Goal: Task Accomplishment & Management: Use online tool/utility

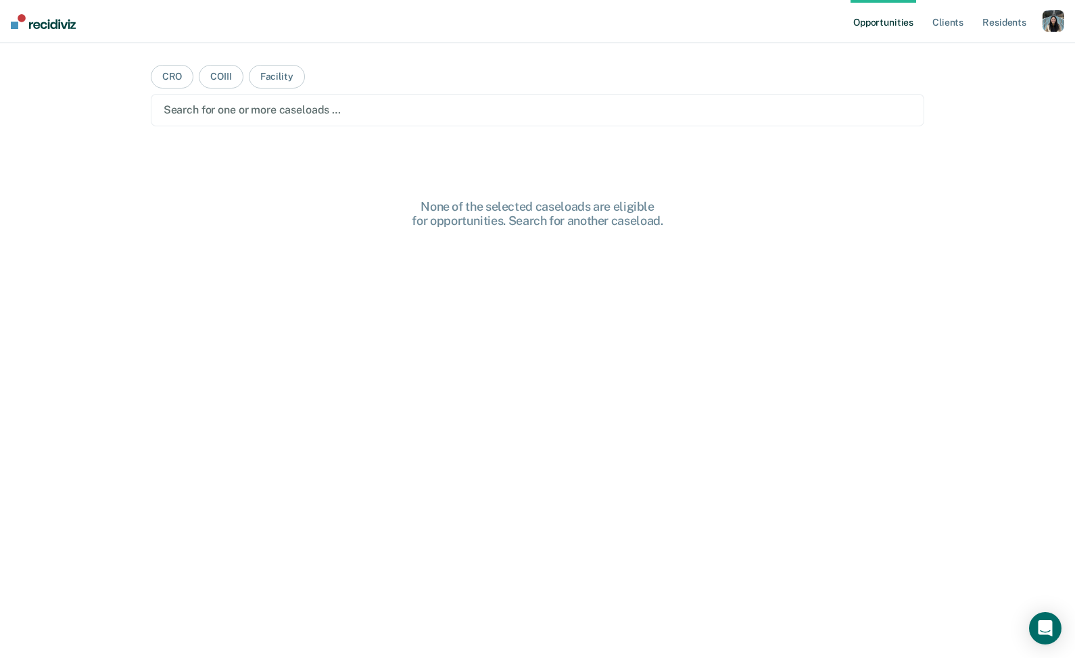
click at [1053, 28] on div "button" at bounding box center [1053, 21] width 22 height 22
click at [1010, 51] on link "Profile" at bounding box center [998, 54] width 109 height 11
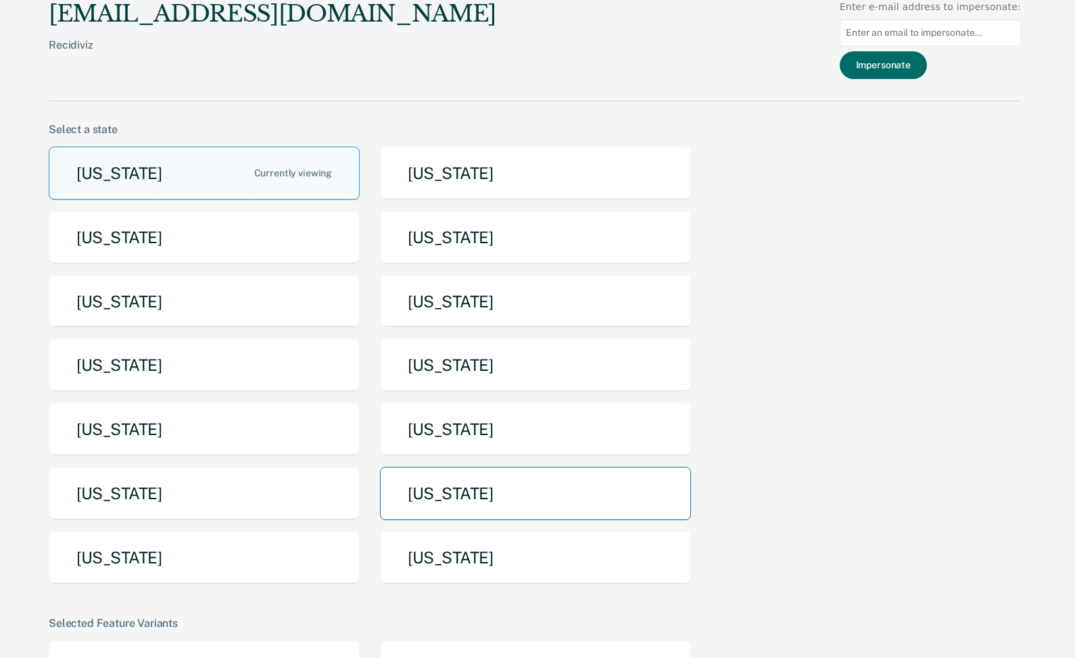
click at [432, 489] on button "[US_STATE]" at bounding box center [535, 493] width 311 height 53
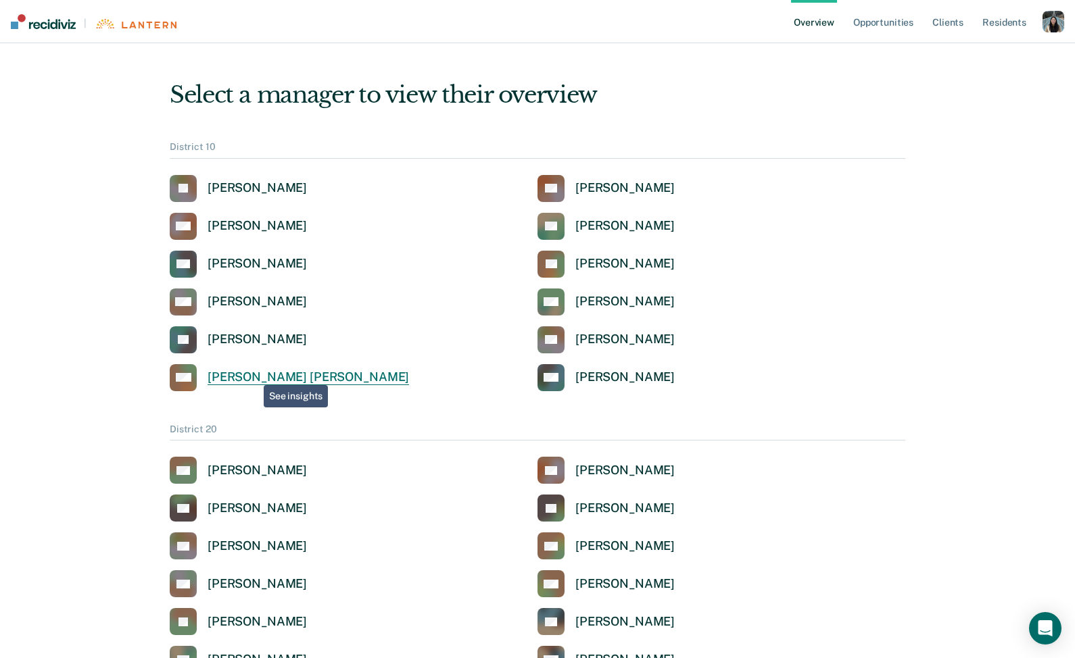
click at [254, 375] on div "[PERSON_NAME] [PERSON_NAME]" at bounding box center [308, 378] width 201 height 16
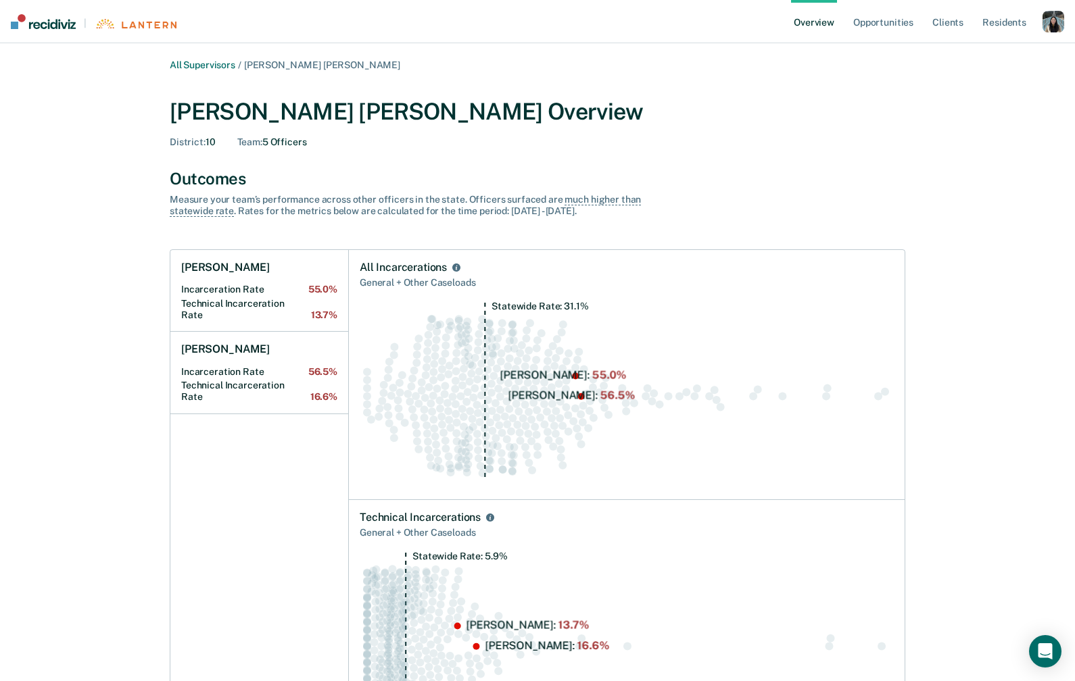
click at [807, 23] on link "Overview" at bounding box center [814, 21] width 46 height 43
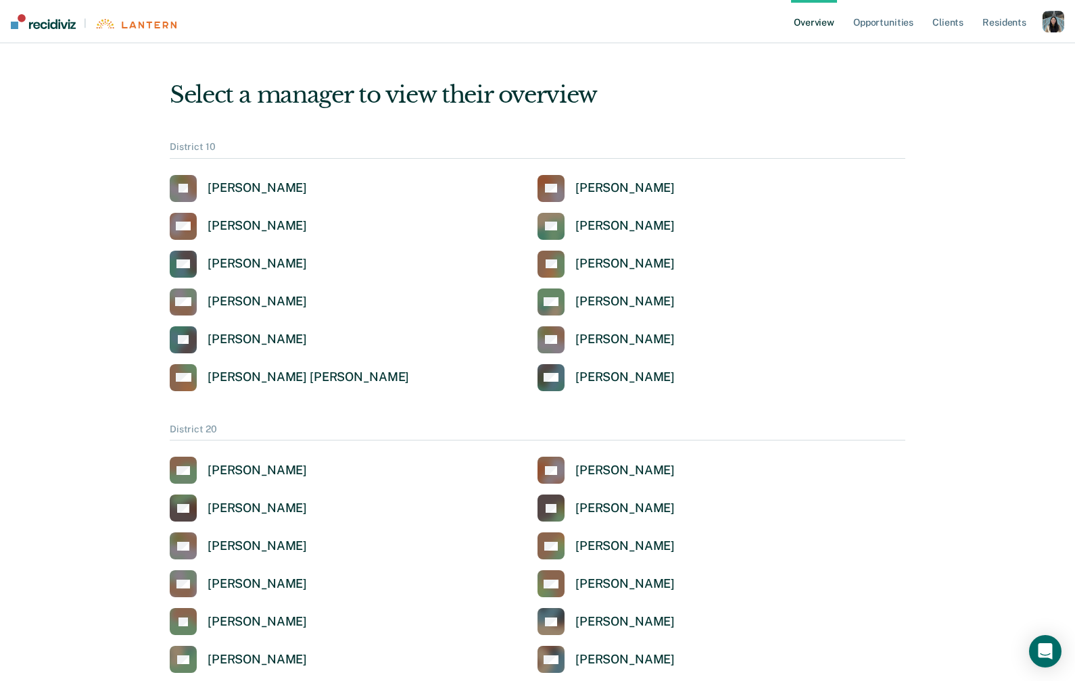
click at [1054, 22] on div "button" at bounding box center [1053, 22] width 22 height 22
click at [971, 53] on link "Profile" at bounding box center [998, 54] width 109 height 11
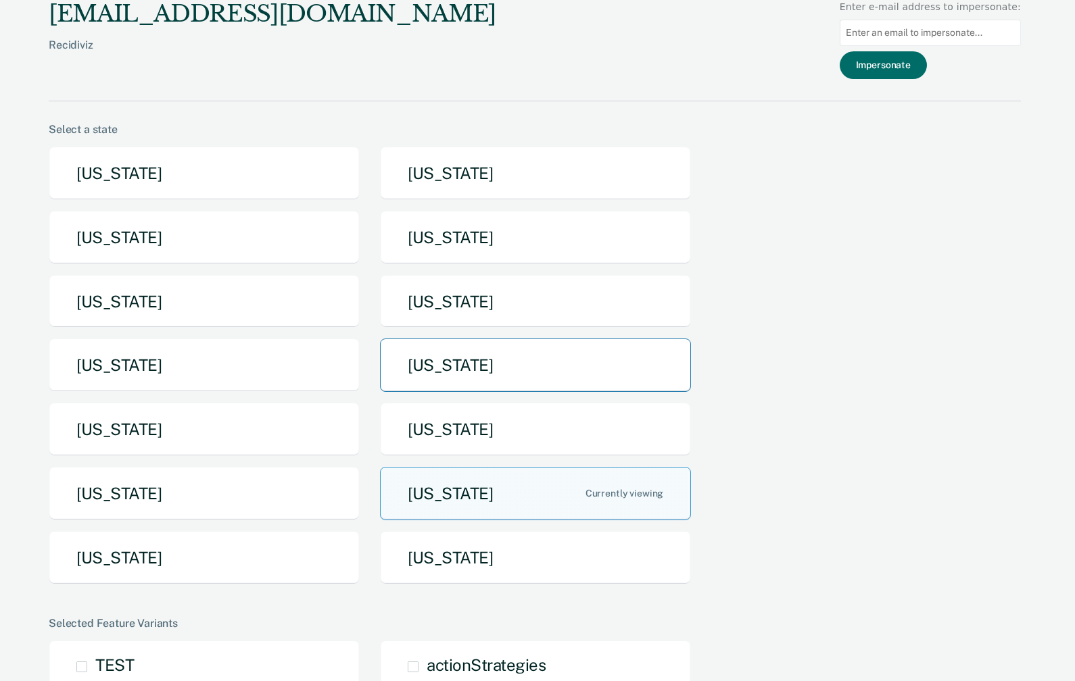
click at [506, 366] on button "[US_STATE]" at bounding box center [535, 365] width 311 height 53
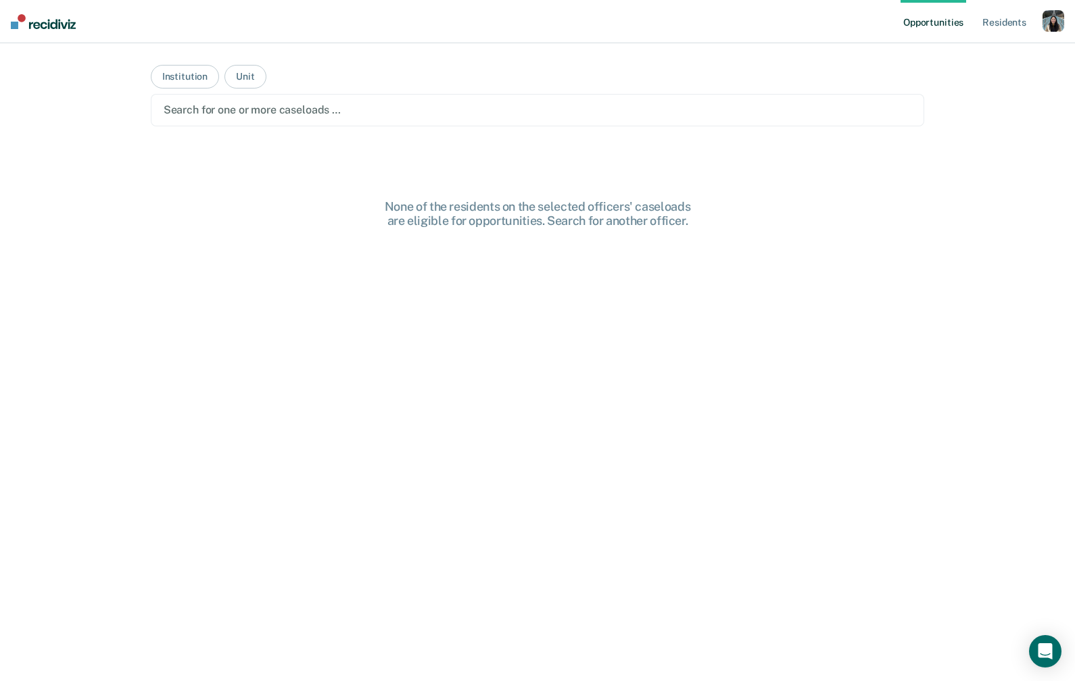
click at [1051, 19] on div "button" at bounding box center [1053, 21] width 22 height 22
click at [995, 49] on link "Profile" at bounding box center [995, 54] width 115 height 11
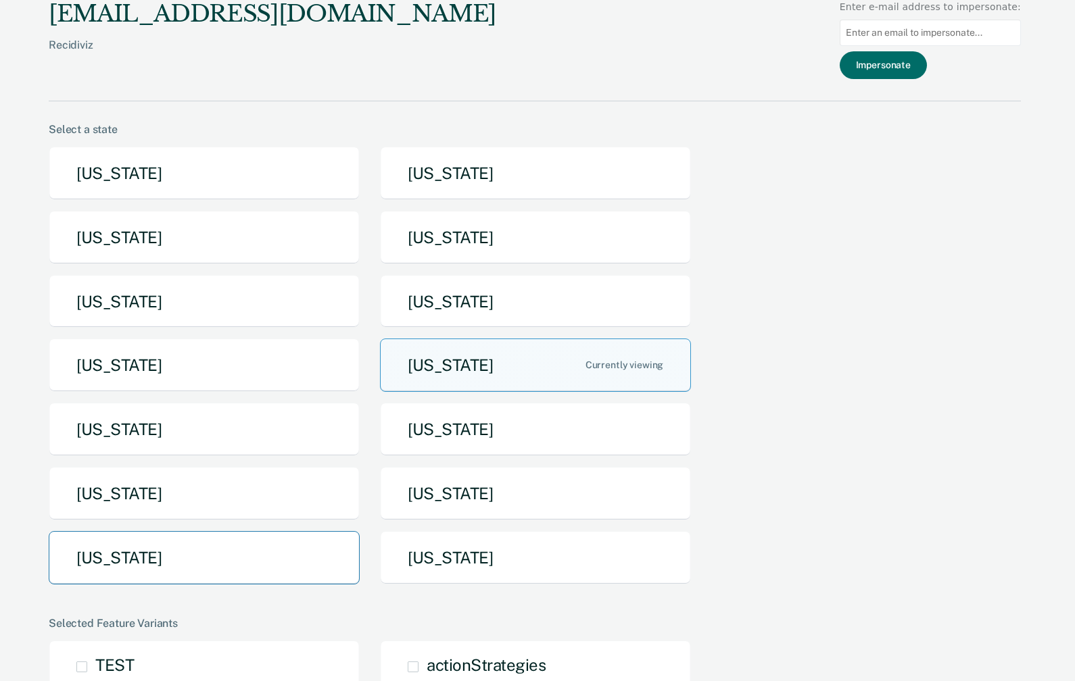
click at [218, 560] on button "[US_STATE]" at bounding box center [204, 557] width 311 height 53
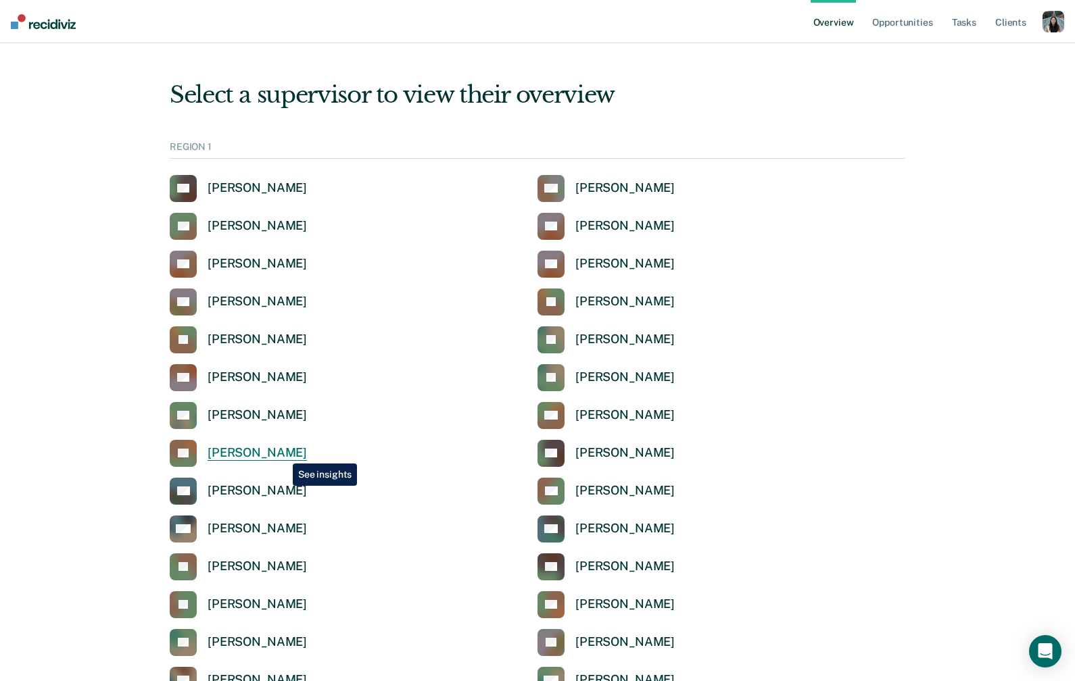
click at [283, 454] on div "[PERSON_NAME]" at bounding box center [257, 454] width 99 height 16
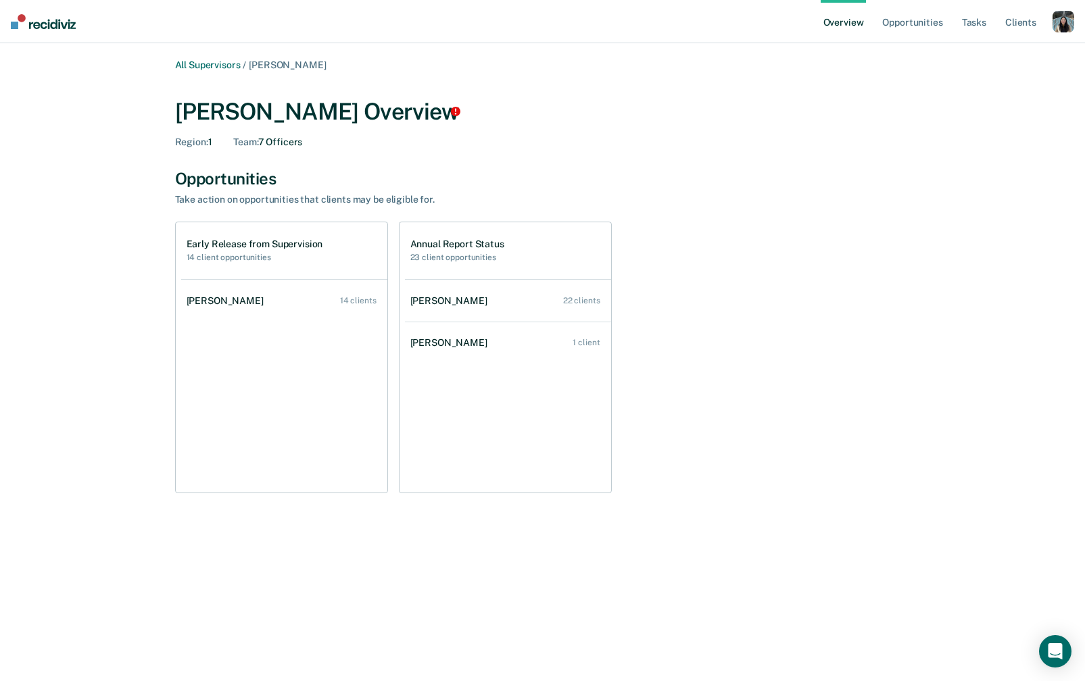
click at [851, 22] on link "Overview" at bounding box center [844, 21] width 46 height 43
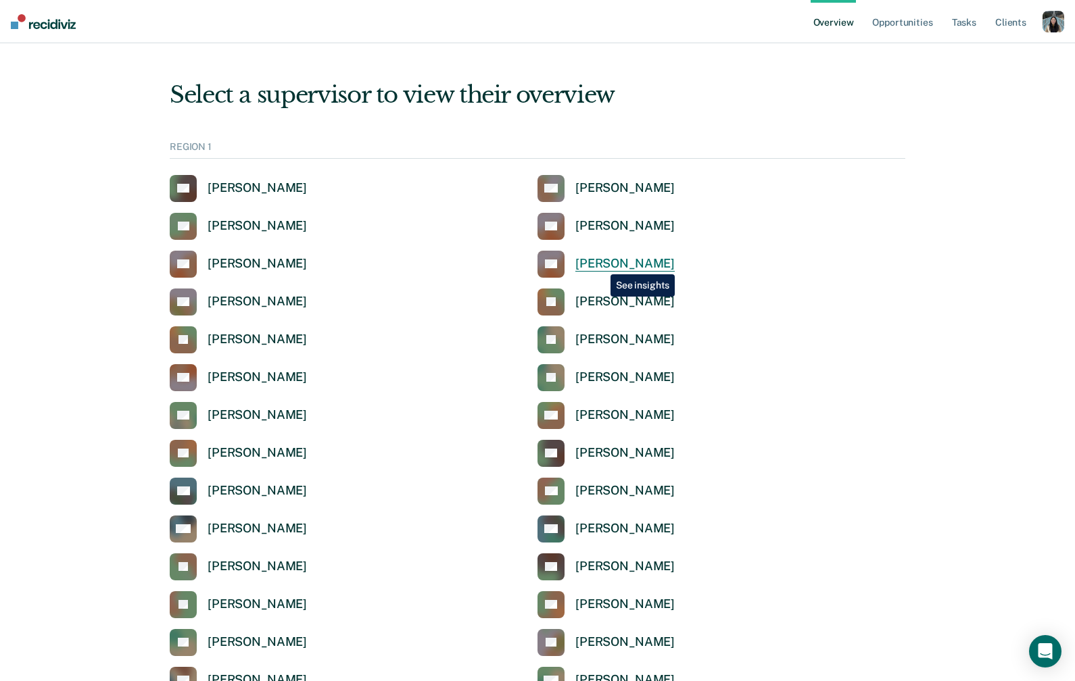
click at [600, 264] on div "[PERSON_NAME]" at bounding box center [624, 264] width 99 height 16
click at [1065, 24] on nav "Overview Opportunities Tasks Client s Profile How it works Log Out" at bounding box center [537, 21] width 1075 height 43
click at [1059, 24] on div "button" at bounding box center [1053, 22] width 22 height 22
click at [1026, 50] on link "Profile" at bounding box center [998, 54] width 109 height 11
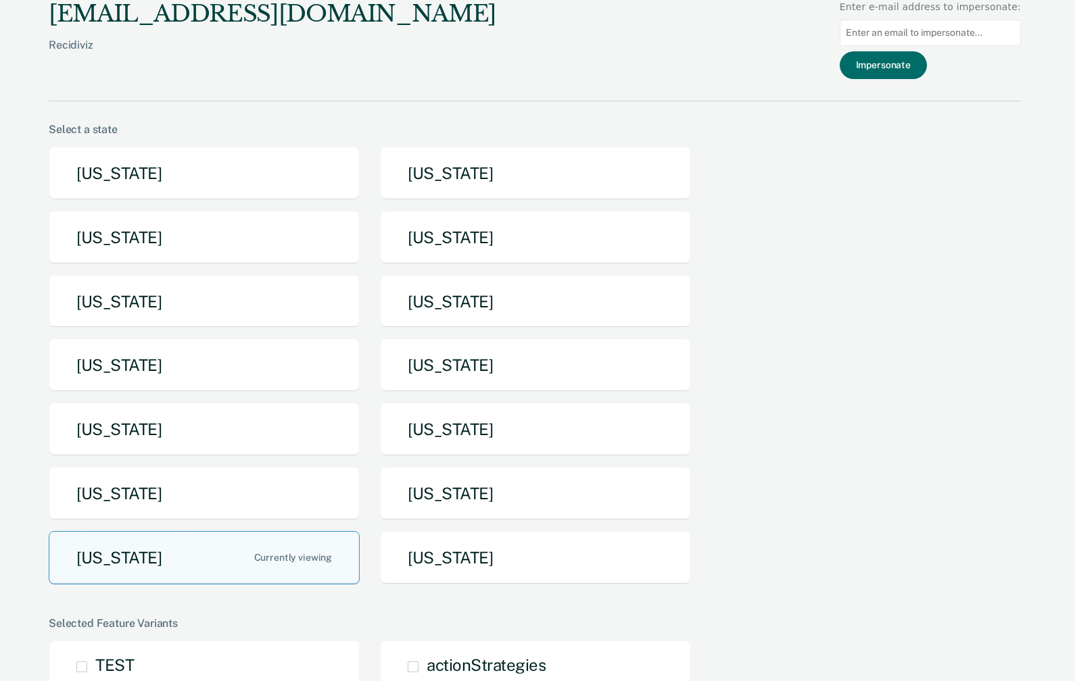
click at [974, 43] on input at bounding box center [930, 33] width 181 height 26
paste input "latisha.jones@tdcj.texas.gov"
type input "latisha.jones@tdcj.texas.gov"
click at [927, 64] on button "Impersonate" at bounding box center [883, 65] width 87 height 28
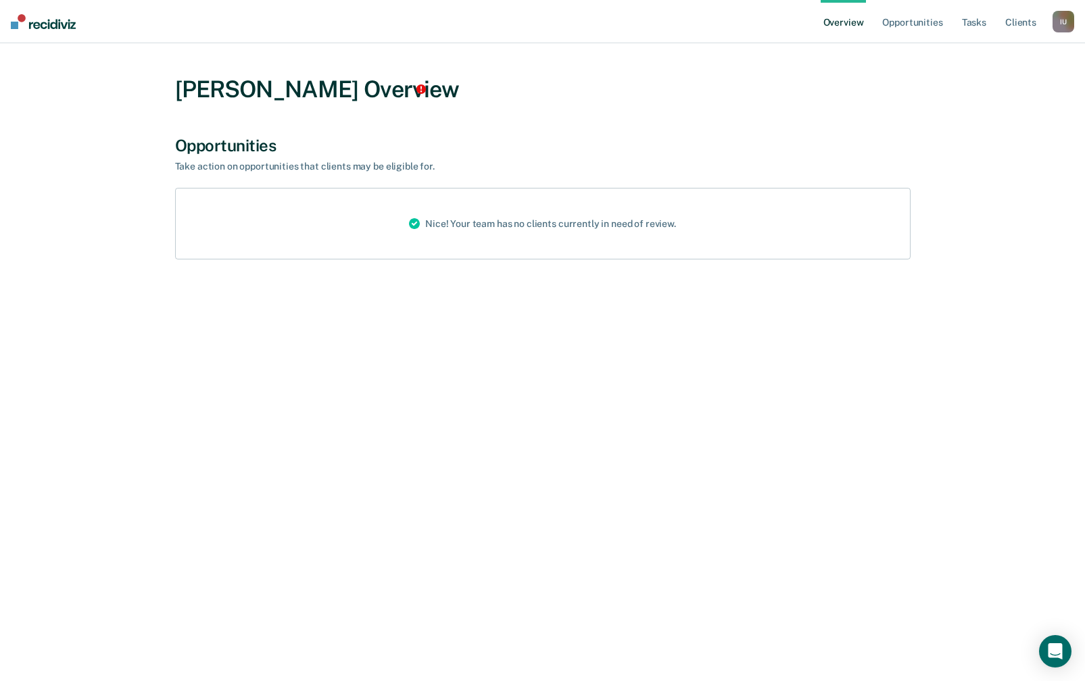
click at [1061, 21] on div "I U" at bounding box center [1064, 22] width 22 height 22
click at [984, 55] on link "Profile" at bounding box center [1009, 54] width 109 height 11
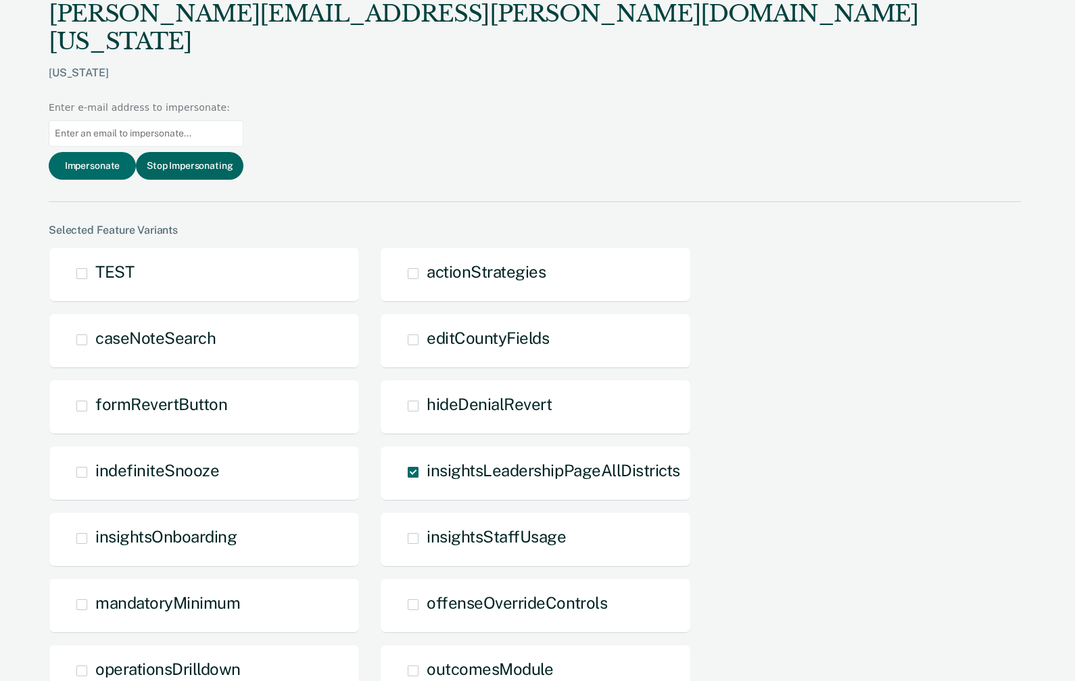
click at [243, 152] on button "Stop Impersonating" at bounding box center [189, 166] width 107 height 28
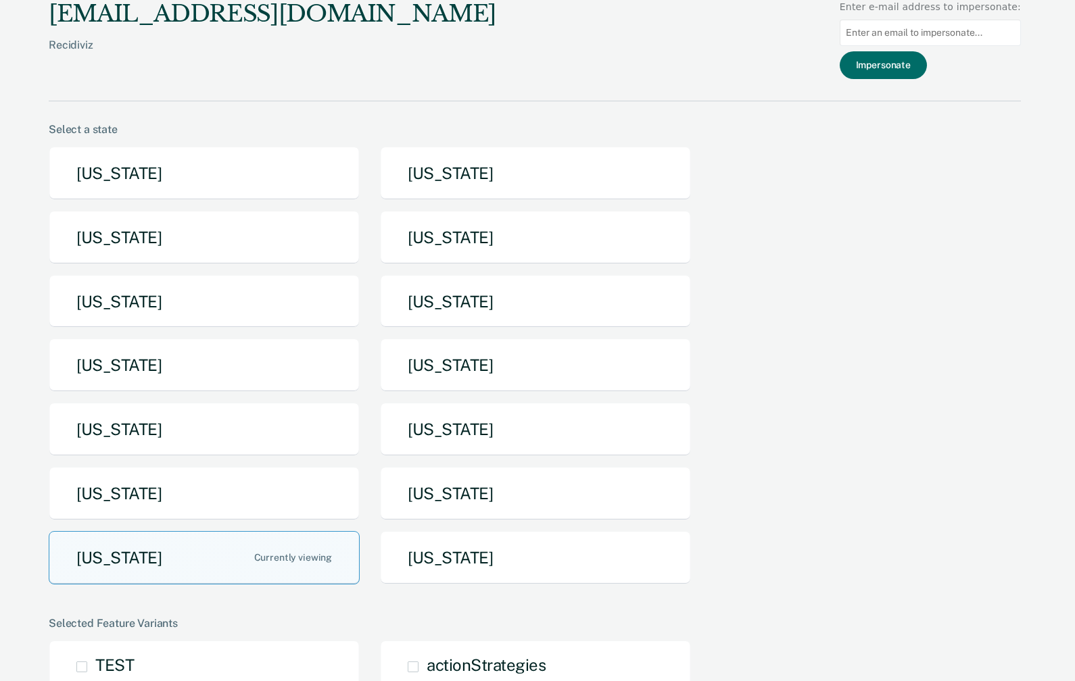
click at [894, 34] on input at bounding box center [930, 33] width 181 height 26
paste input "cajschweitzer@nd.gov"
type input "cajschweitzer@nd.gov"
click at [911, 70] on button "Impersonate" at bounding box center [883, 65] width 87 height 28
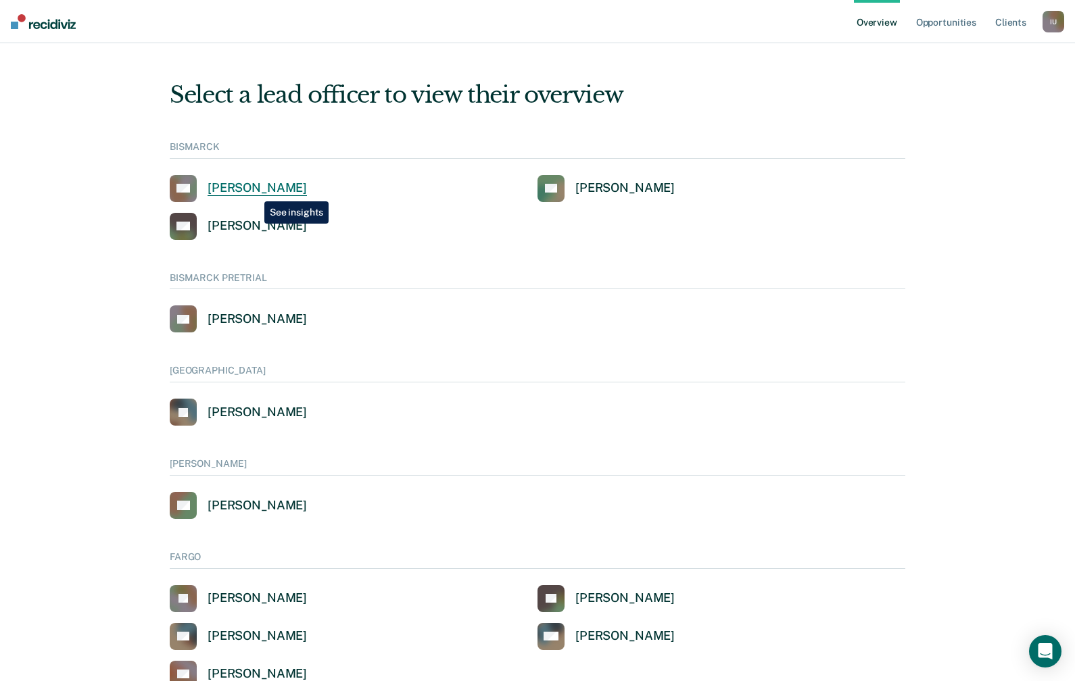
click at [254, 191] on div "Amber Auck" at bounding box center [257, 189] width 99 height 16
